Goal: Communication & Community: Connect with others

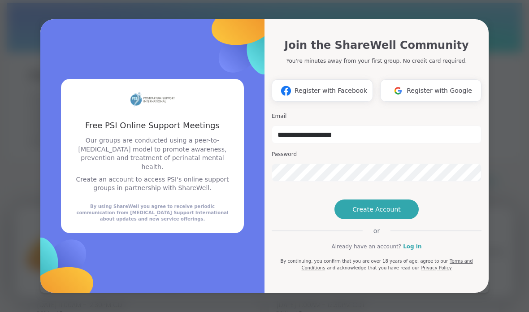
scroll to position [32, 0]
click at [357, 137] on input "**********" at bounding box center [377, 135] width 210 height 18
type input "**********"
click at [356, 214] on span "Create Account" at bounding box center [376, 209] width 48 height 9
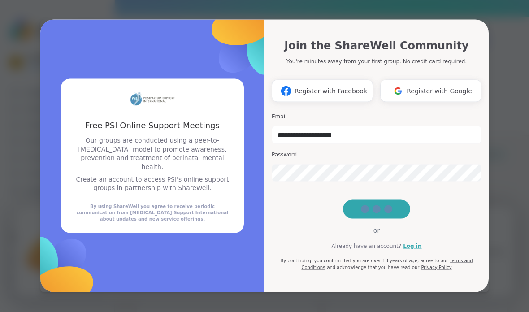
scroll to position [33, 0]
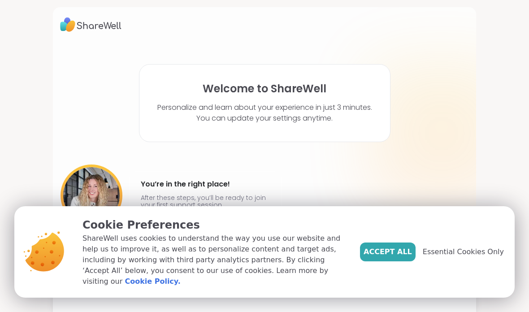
click at [475, 257] on span "Essential Cookies Only" at bounding box center [463, 252] width 81 height 11
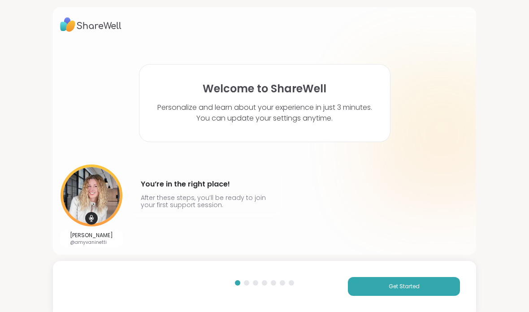
click at [400, 288] on span "Get Started" at bounding box center [404, 286] width 31 height 8
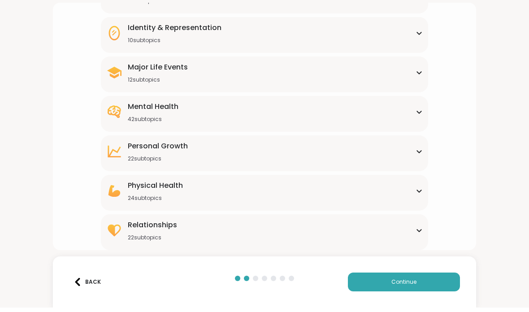
scroll to position [109, 0]
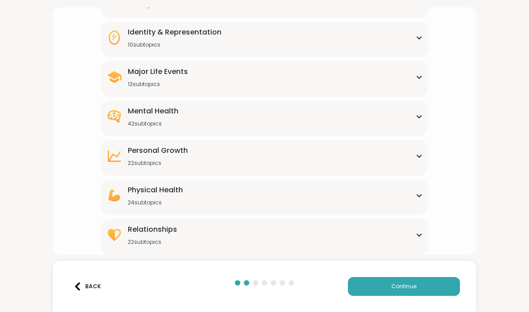
click at [411, 121] on div "Mental Health 42 subtopics" at bounding box center [264, 117] width 317 height 22
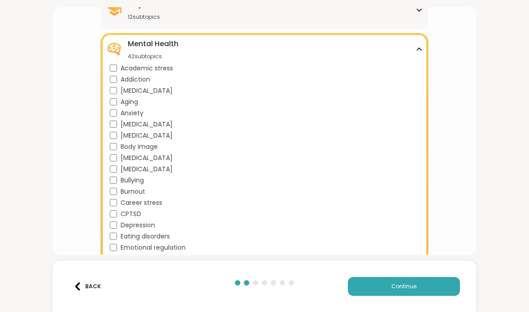
scroll to position [181, 0]
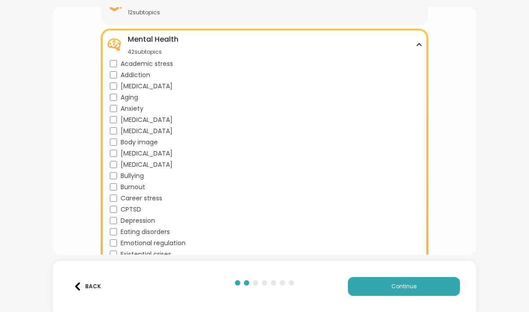
click at [135, 107] on span "Anxiety" at bounding box center [132, 108] width 23 height 9
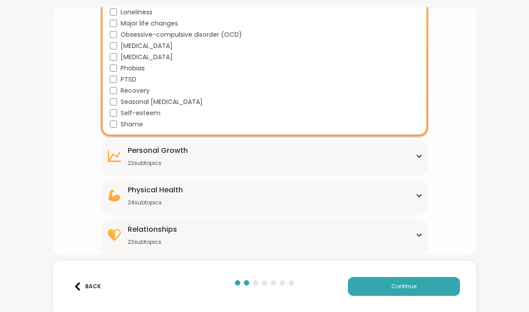
click at [406, 285] on span "Continue" at bounding box center [403, 286] width 25 height 8
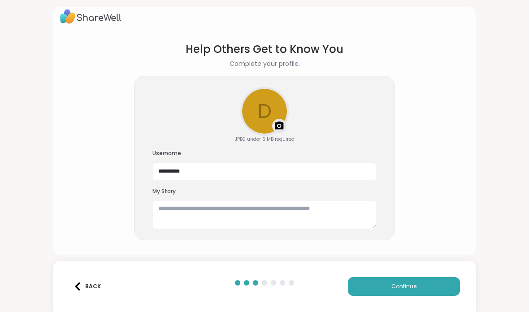
scroll to position [8, 0]
click at [226, 175] on input "**********" at bounding box center [264, 172] width 224 height 18
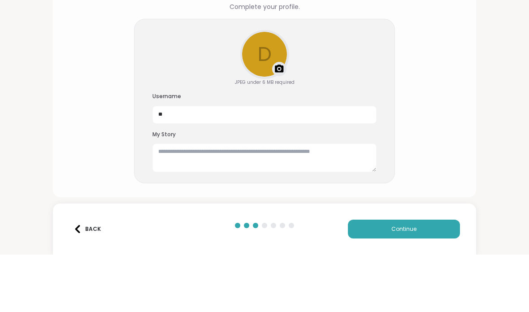
click at [407, 282] on span "Continue" at bounding box center [403, 286] width 25 height 8
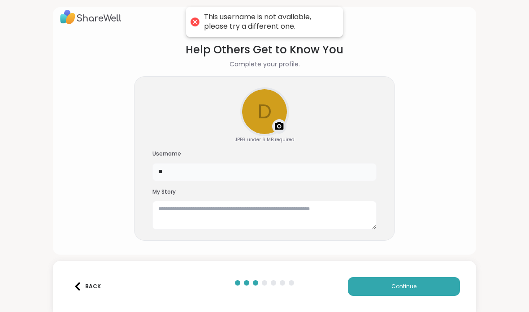
click at [213, 172] on input "**" at bounding box center [264, 172] width 224 height 18
type input "*"
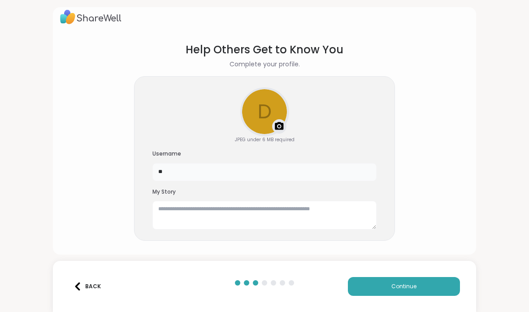
type input "*"
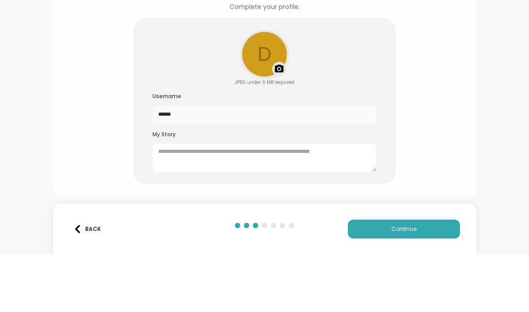
type input "******"
click at [409, 282] on span "Continue" at bounding box center [403, 286] width 25 height 8
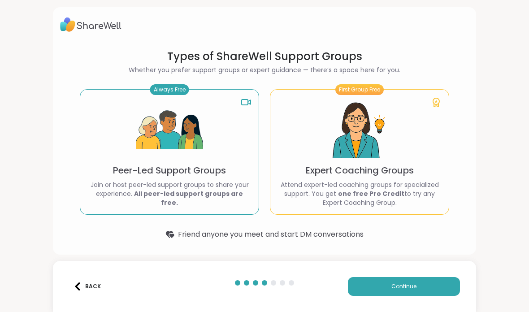
click at [417, 285] on button "Continue" at bounding box center [404, 286] width 112 height 19
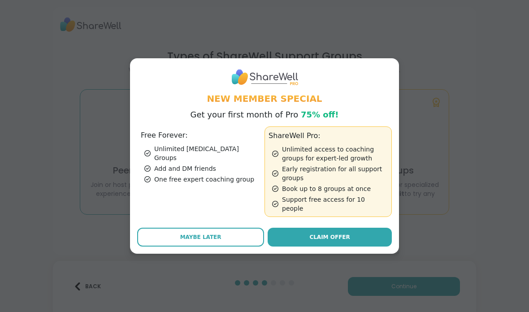
click at [217, 233] on span "Maybe Later" at bounding box center [200, 237] width 41 height 8
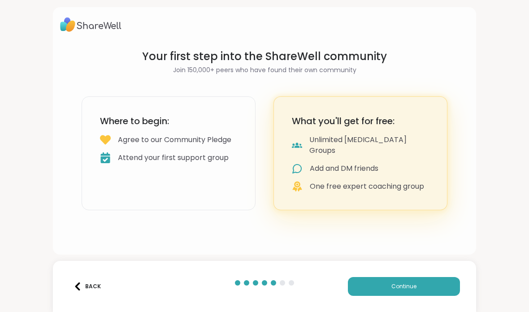
click at [400, 277] on button "Continue" at bounding box center [404, 286] width 112 height 19
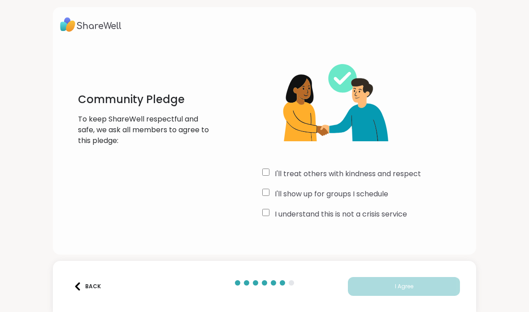
click at [400, 176] on label "I'll treat others with kindness and respect" at bounding box center [348, 174] width 146 height 11
click at [362, 199] on label "I'll show up for groups I schedule" at bounding box center [331, 194] width 113 height 11
click at [360, 213] on label "I understand this is not a crisis service" at bounding box center [341, 214] width 132 height 11
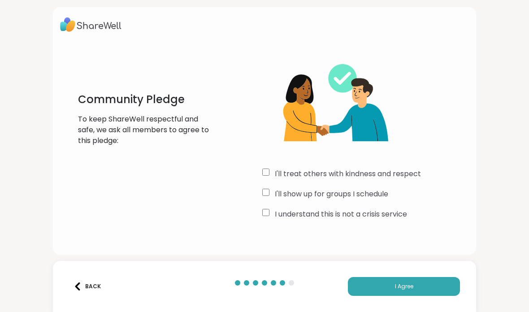
click at [400, 286] on span "I Agree" at bounding box center [404, 286] width 18 height 8
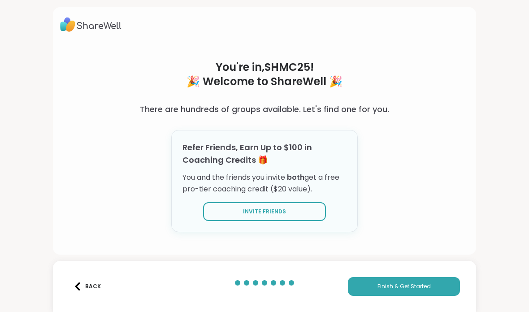
click at [395, 287] on span "Finish & Get Started" at bounding box center [404, 286] width 53 height 8
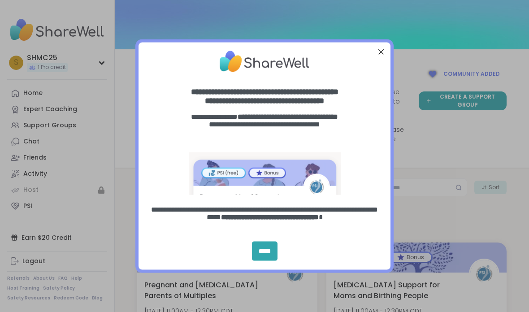
click at [265, 251] on div "*****" at bounding box center [265, 250] width 26 height 19
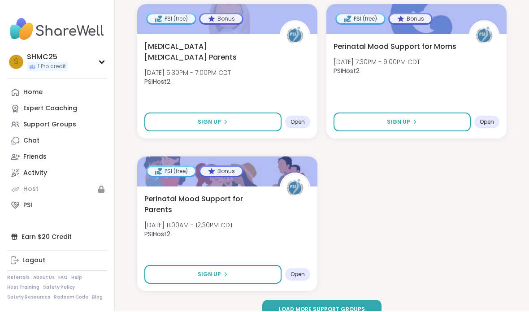
scroll to position [1950, 0]
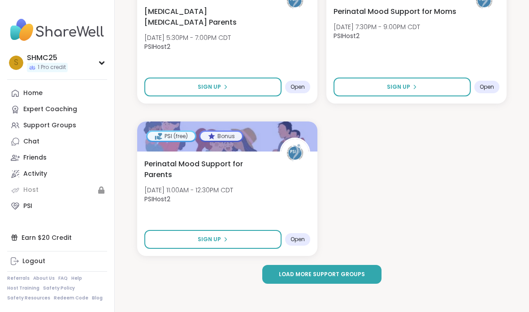
click at [31, 112] on div "Expert Coaching" at bounding box center [50, 109] width 54 height 9
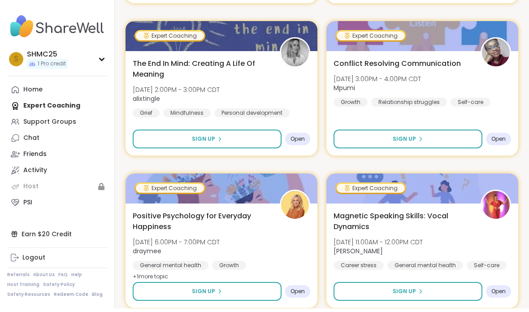
scroll to position [2628, 0]
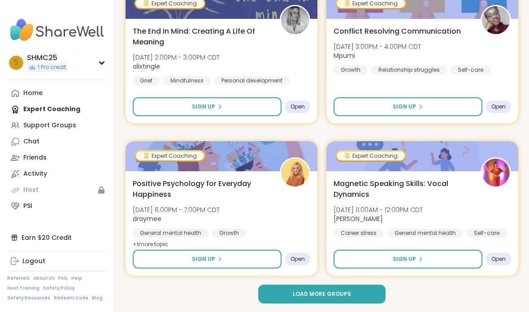
click at [56, 126] on div "Support Groups" at bounding box center [49, 125] width 53 height 9
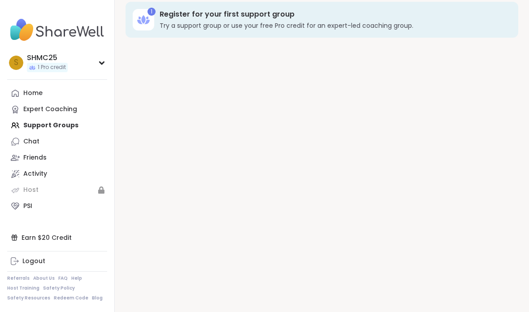
scroll to position [9, 0]
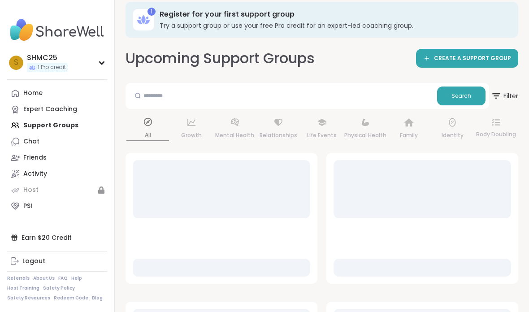
click at [31, 145] on div "Chat" at bounding box center [31, 141] width 16 height 9
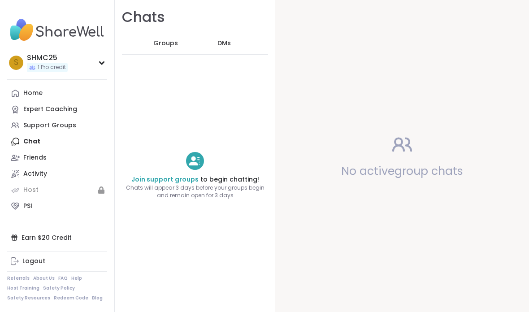
click at [44, 161] on div "Friends" at bounding box center [34, 157] width 23 height 9
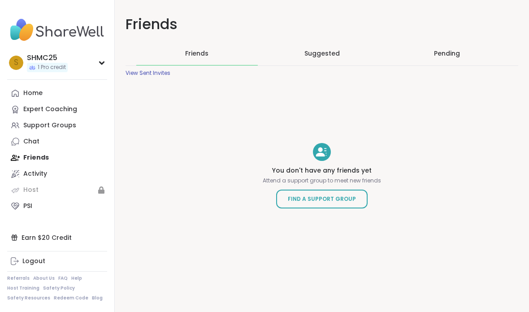
click at [45, 212] on link "PSI" at bounding box center [57, 206] width 100 height 16
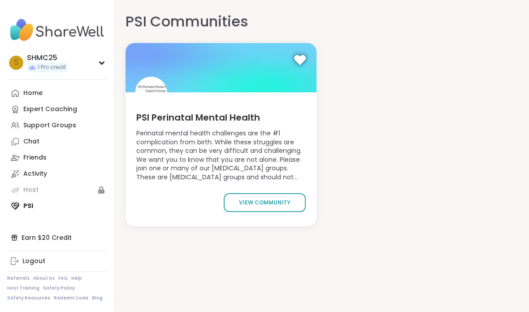
click at [270, 205] on span "view community" at bounding box center [265, 203] width 52 height 8
